Goal: Communication & Community: Share content

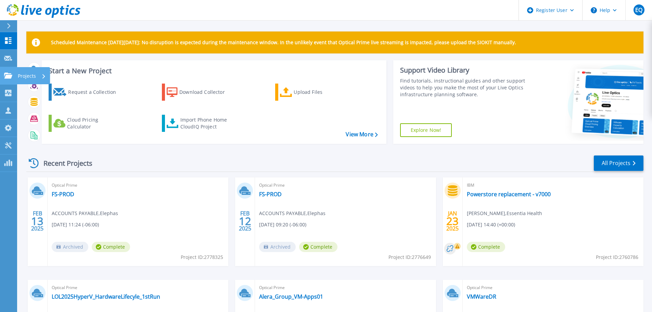
click at [7, 69] on link "Projects Projects" at bounding box center [8, 75] width 17 height 17
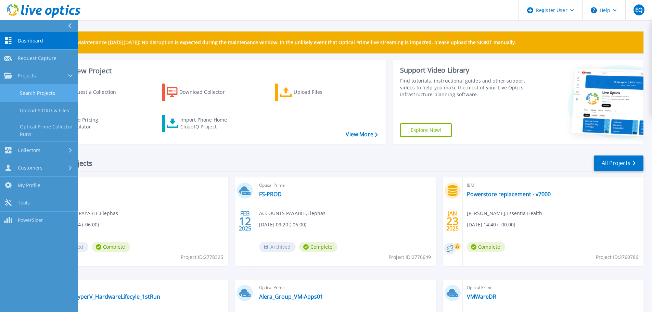
click at [49, 90] on link "Search Projects" at bounding box center [39, 93] width 78 height 17
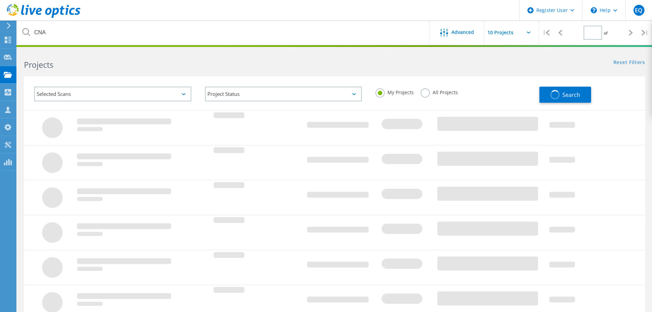
type input "1"
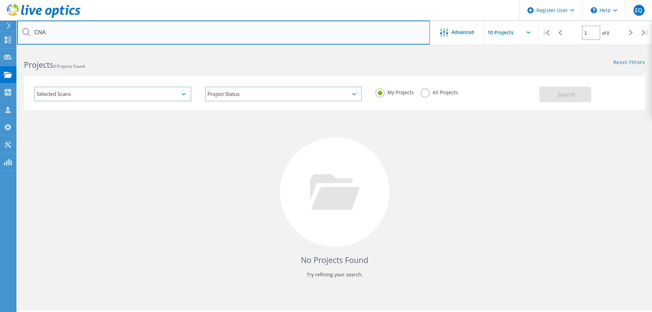
click at [80, 33] on input "CNA" at bounding box center [223, 33] width 413 height 24
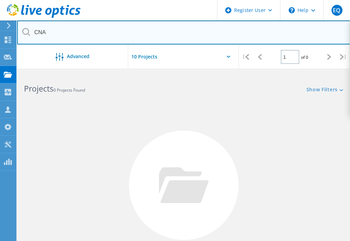
click at [91, 38] on input "CNA" at bounding box center [183, 33] width 333 height 24
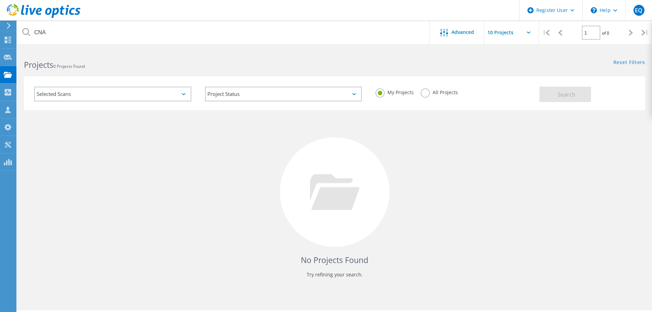
click at [429, 89] on label "All Projects" at bounding box center [439, 91] width 37 height 7
click at [0, 0] on input "All Projects" at bounding box center [0, 0] width 0 height 0
click at [568, 88] on button "Search" at bounding box center [566, 94] width 52 height 15
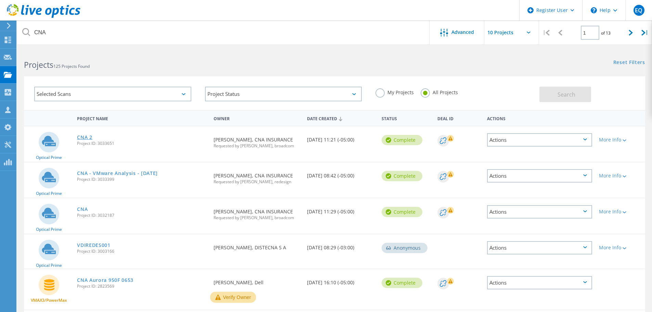
click at [81, 137] on link "CNA 2" at bounding box center [84, 137] width 15 height 5
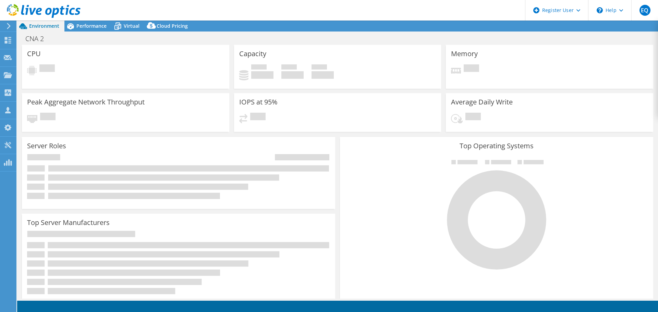
select select "USD"
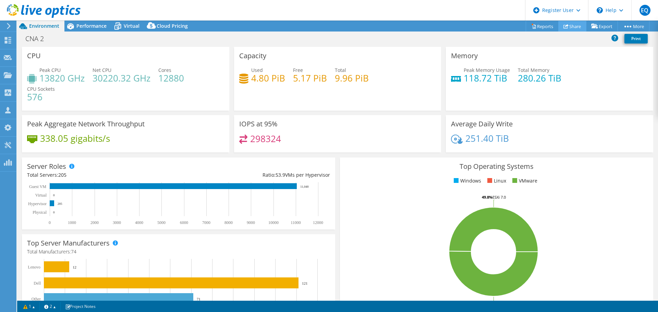
click at [573, 27] on link "Share" at bounding box center [572, 26] width 28 height 11
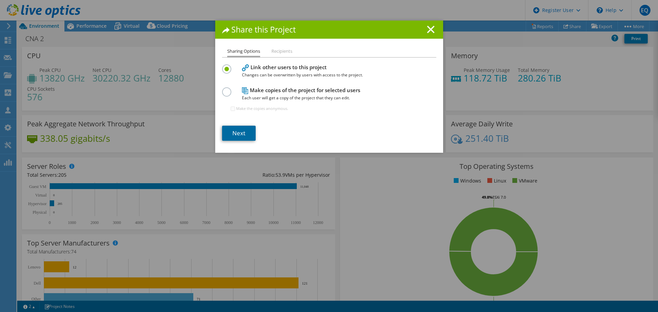
click at [228, 135] on link "Next" at bounding box center [239, 133] width 34 height 15
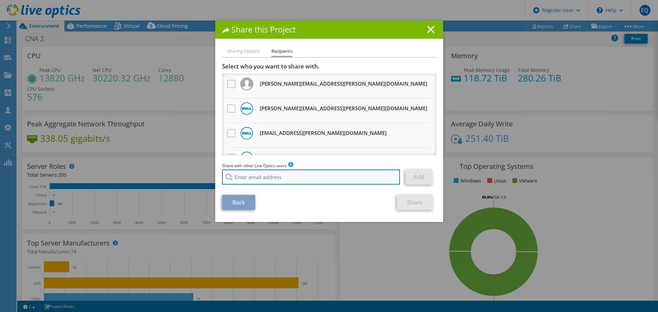
click at [240, 178] on input "search" at bounding box center [311, 177] width 178 height 15
click at [278, 178] on input "[PERSON_NAME].b" at bounding box center [311, 177] width 178 height 15
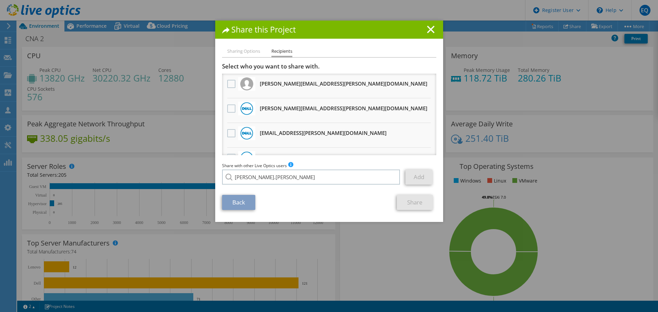
click at [267, 185] on li "[PERSON_NAME][EMAIL_ADDRESS][PERSON_NAME][DOMAIN_NAME]" at bounding box center [291, 182] width 139 height 8
type input "[PERSON_NAME][EMAIL_ADDRESS][PERSON_NAME][DOMAIN_NAME]"
click at [411, 176] on link "Add" at bounding box center [418, 177] width 27 height 15
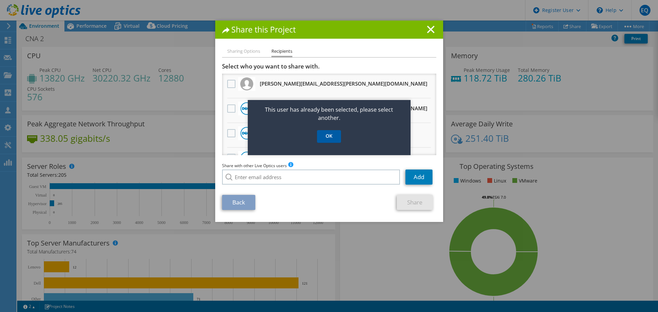
click at [327, 137] on link "OK" at bounding box center [329, 136] width 24 height 13
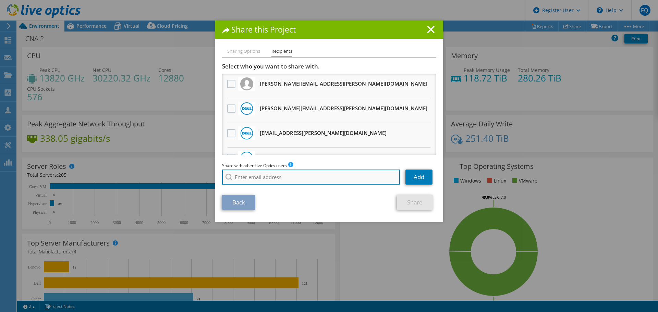
click at [290, 175] on input "search" at bounding box center [311, 177] width 178 height 15
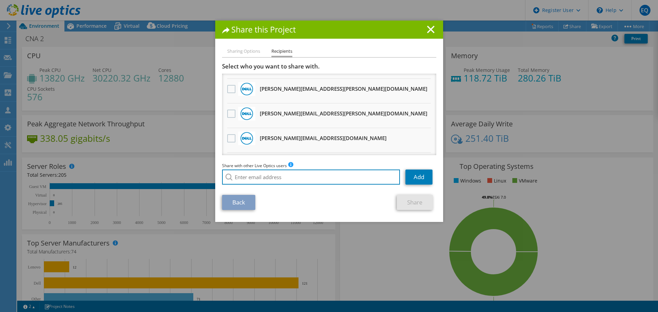
scroll to position [279, 0]
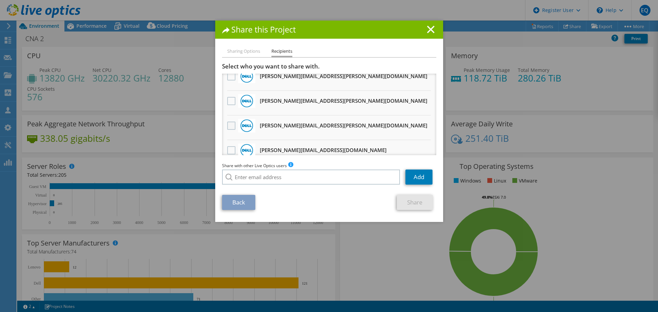
click at [227, 125] on label at bounding box center [232, 126] width 10 height 8
click at [0, 0] on input "checkbox" at bounding box center [0, 0] width 0 height 0
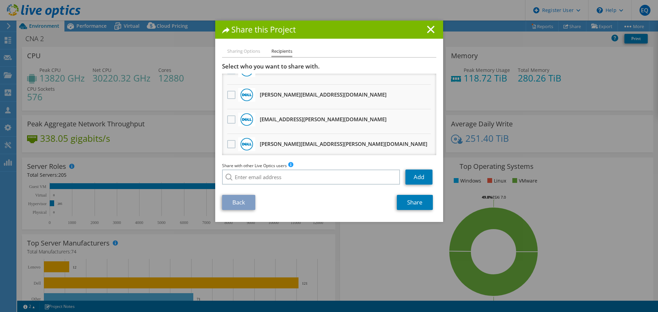
scroll to position [176, 0]
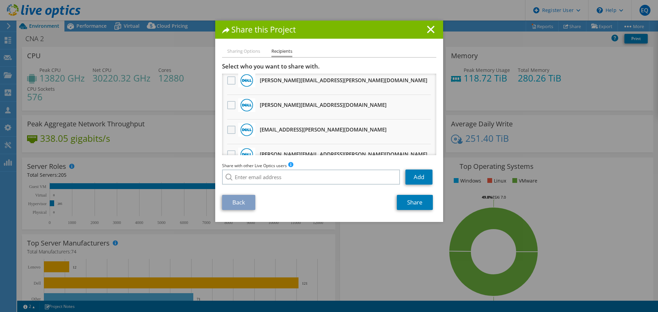
click at [227, 130] on label at bounding box center [232, 130] width 10 height 8
click at [0, 0] on input "checkbox" at bounding box center [0, 0] width 0 height 0
click at [412, 201] on link "Share" at bounding box center [415, 202] width 36 height 15
